Goal: Navigation & Orientation: Find specific page/section

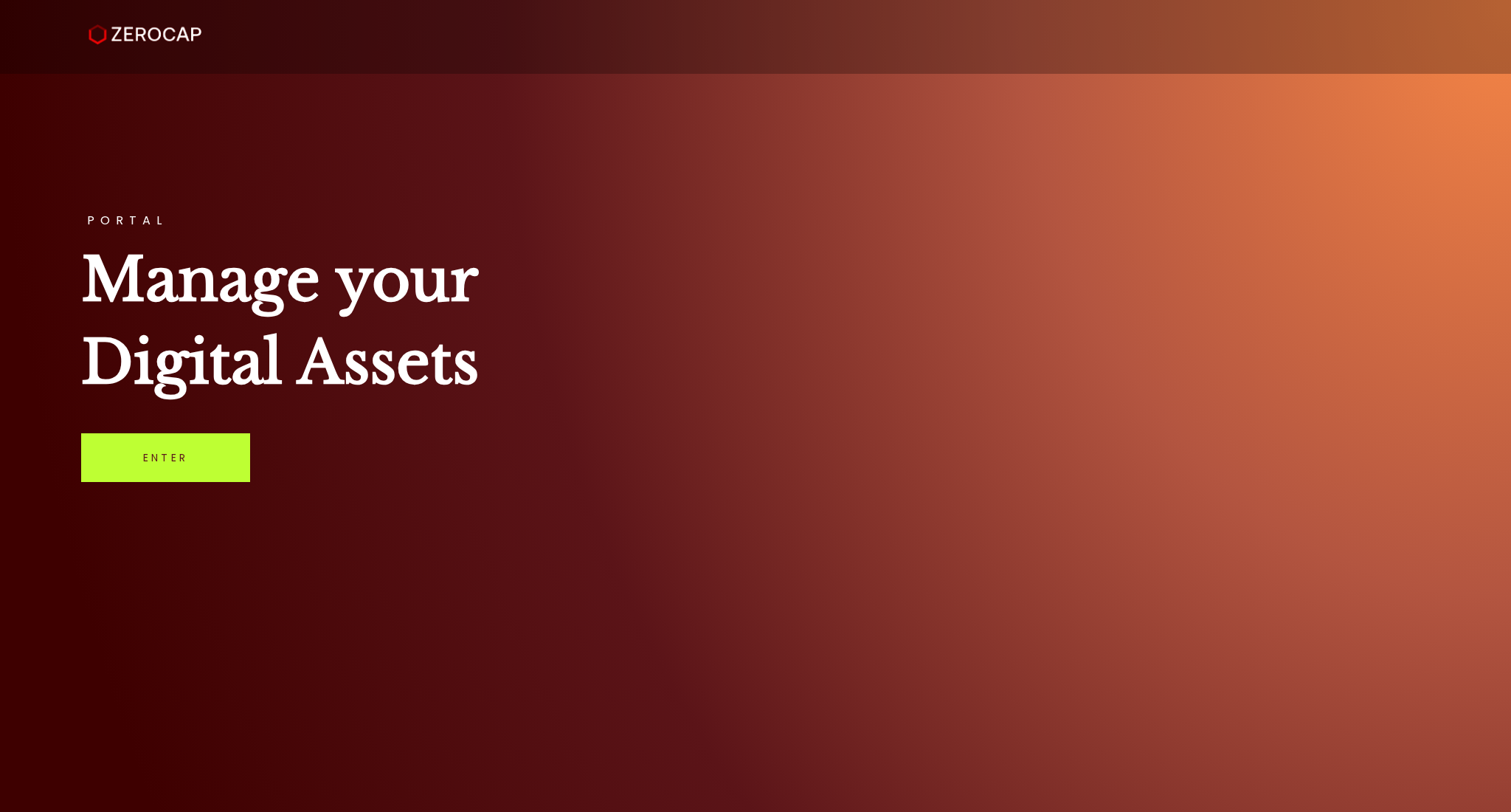
click at [201, 452] on link "Enter" at bounding box center [165, 458] width 169 height 48
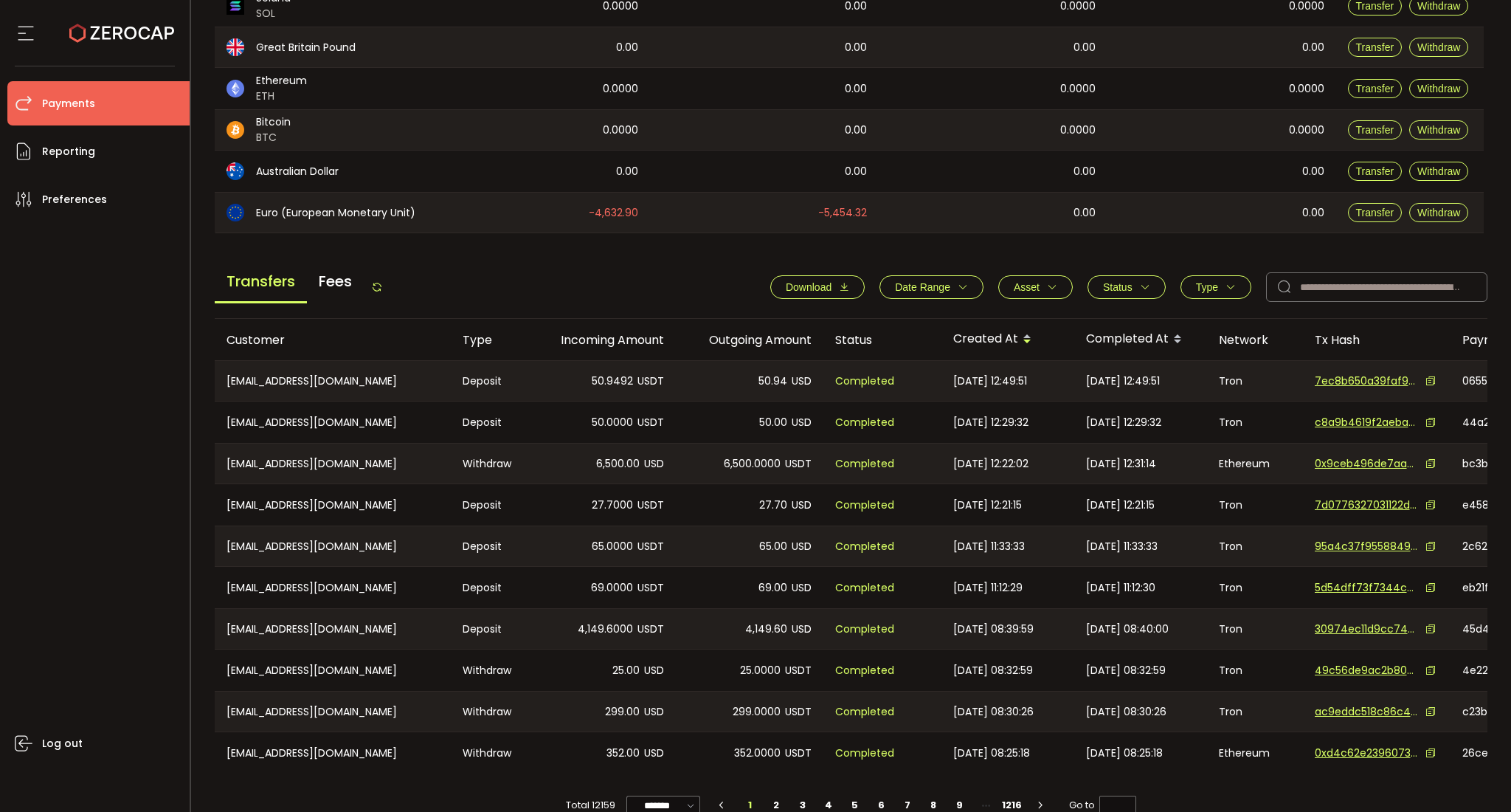
scroll to position [384, 0]
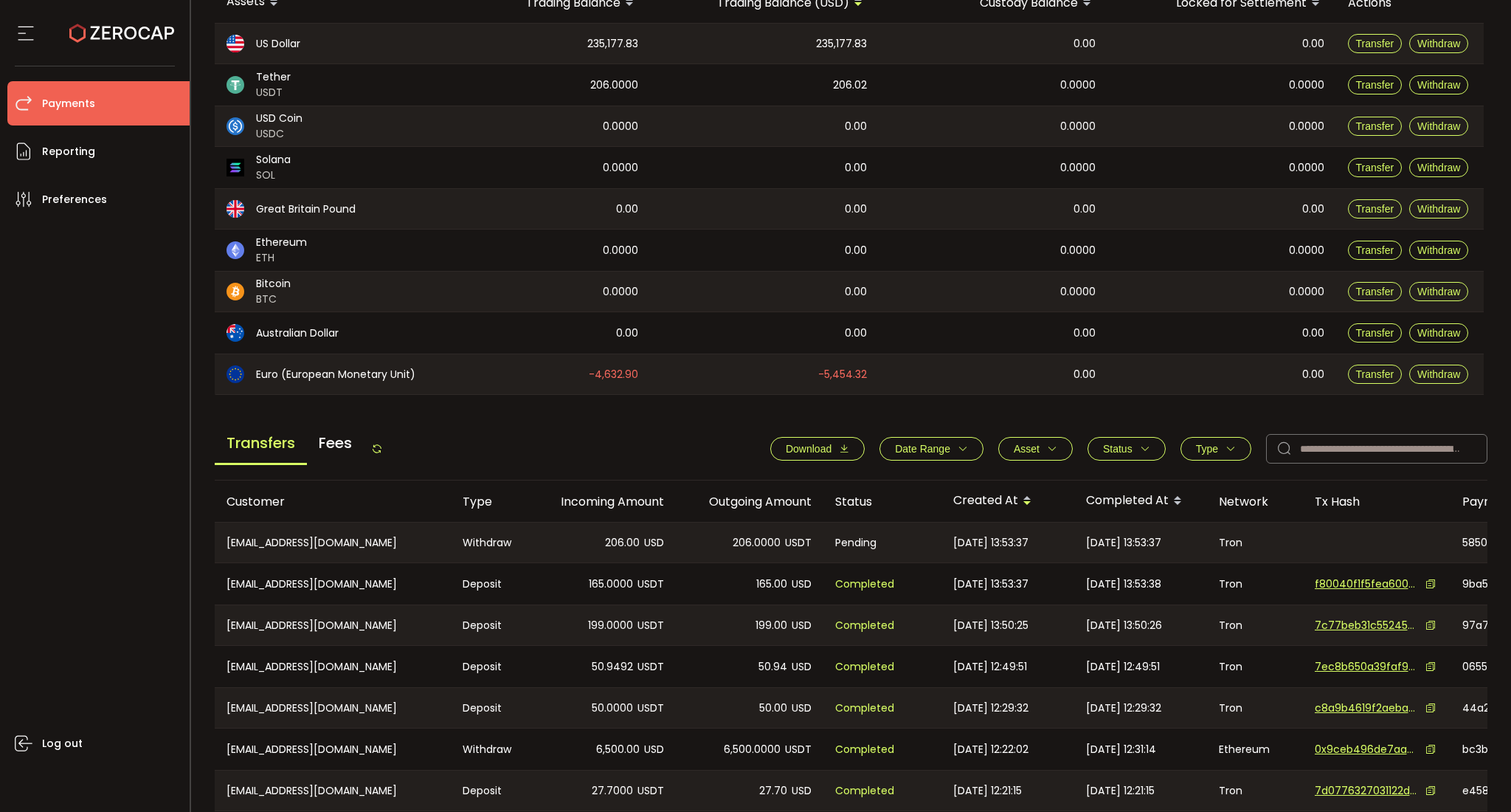
scroll to position [196, 0]
